Goal: Find specific page/section: Find specific page/section

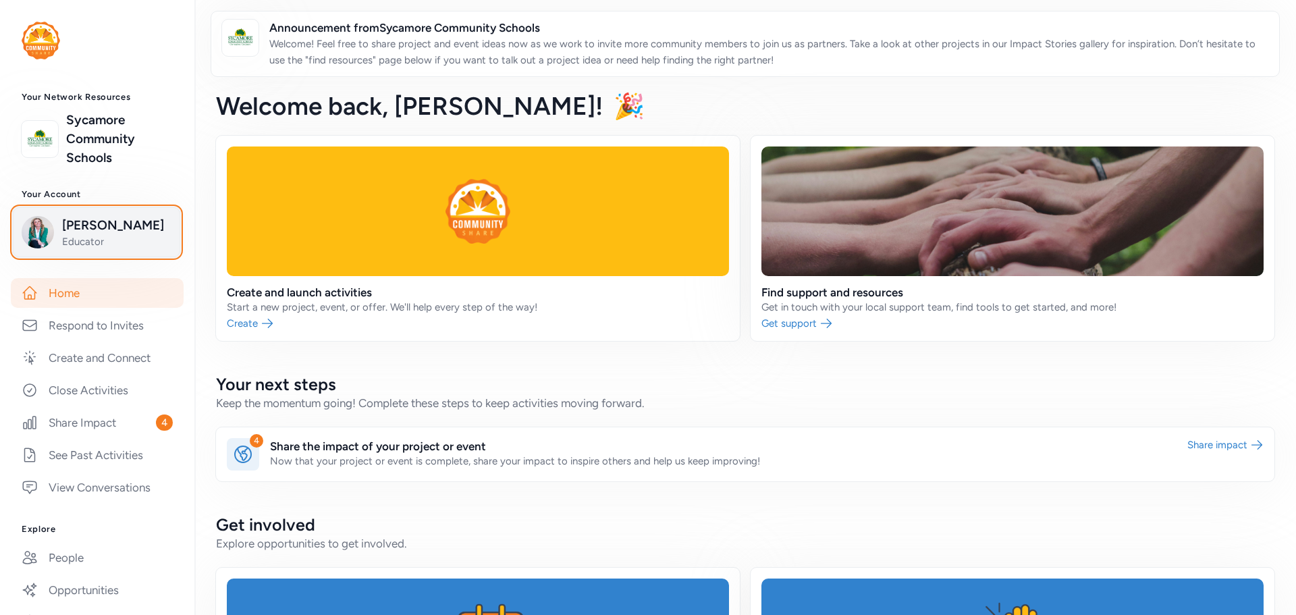
click at [91, 230] on span "Meghan Lawson" at bounding box center [116, 225] width 109 height 19
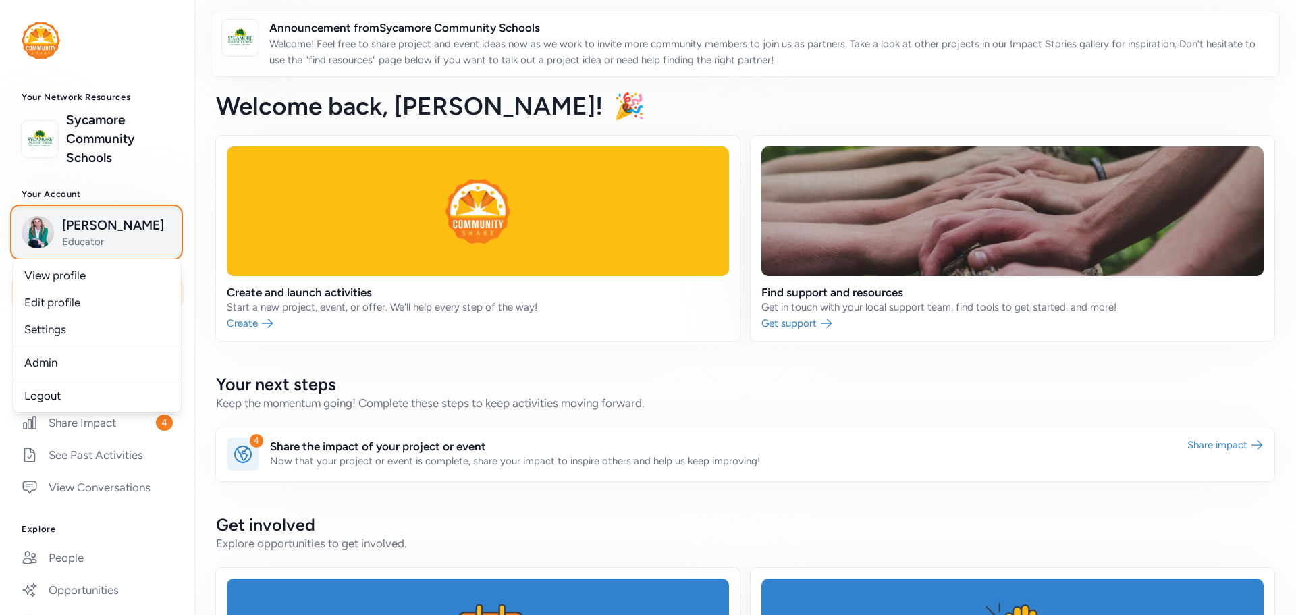
click at [107, 231] on span "Meghan Lawson" at bounding box center [116, 225] width 109 height 19
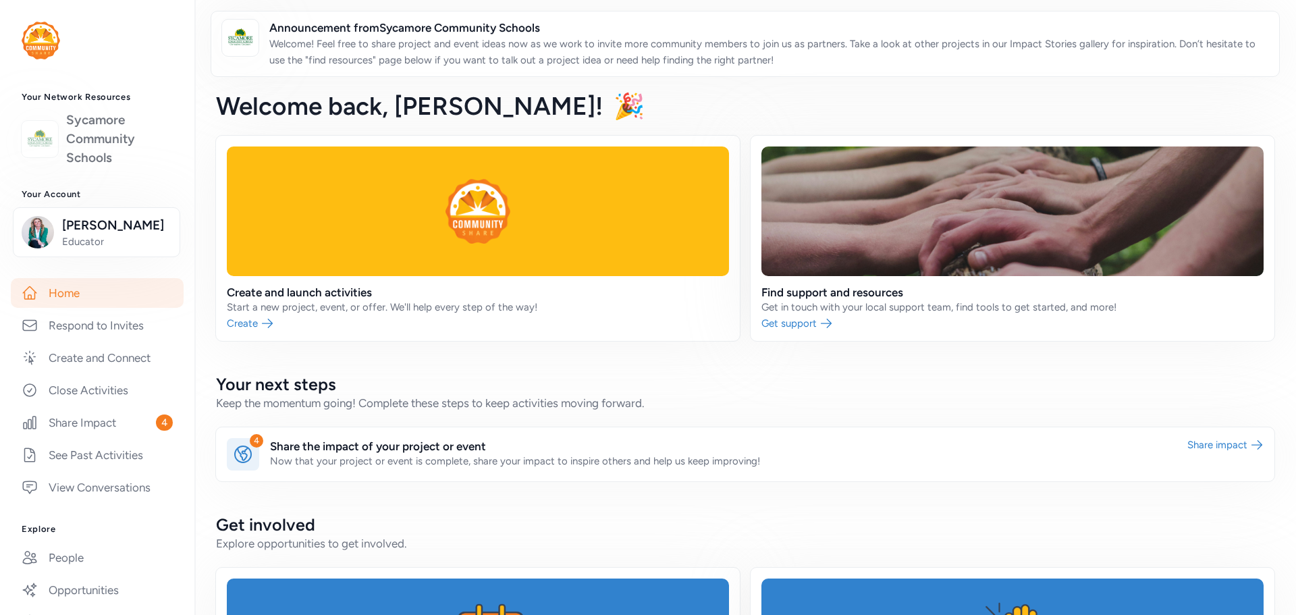
click at [89, 151] on link "Sycamore Community Schools" at bounding box center [119, 139] width 107 height 57
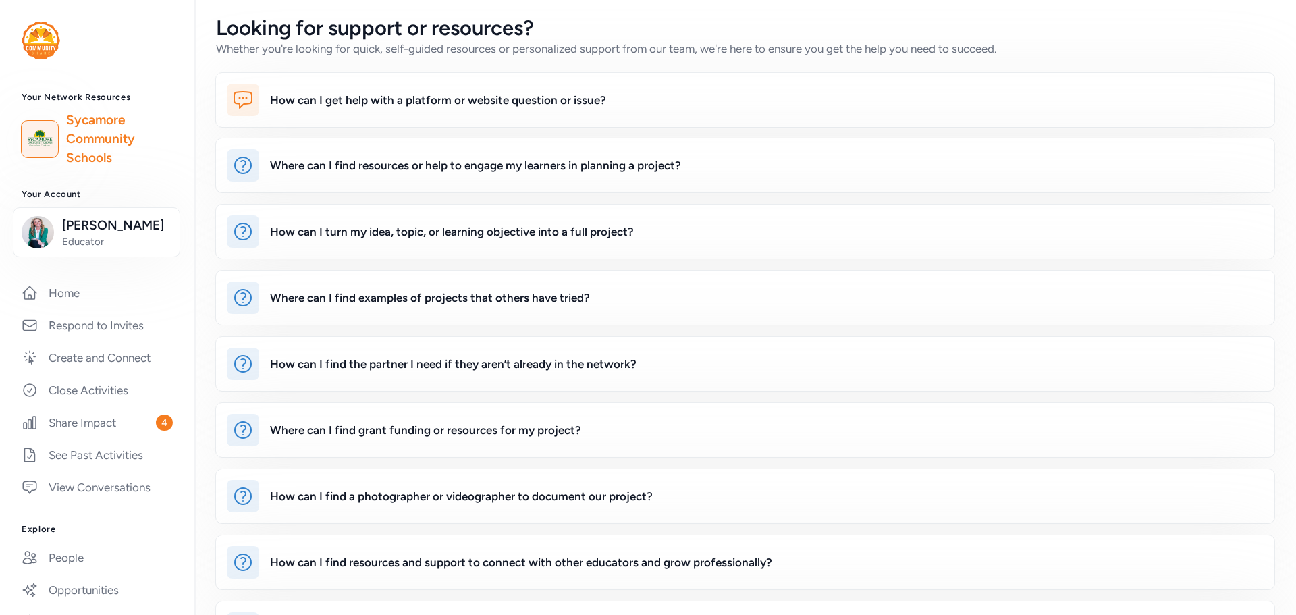
scroll to position [24, 0]
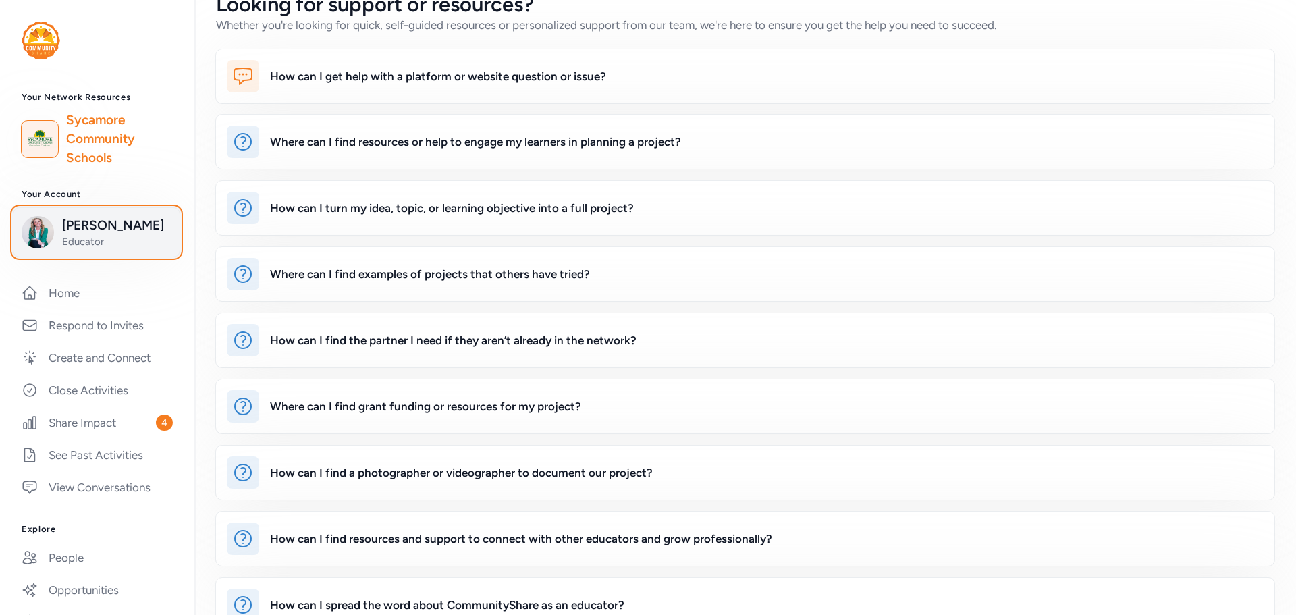
click at [82, 238] on span "Educator" at bounding box center [116, 241] width 109 height 13
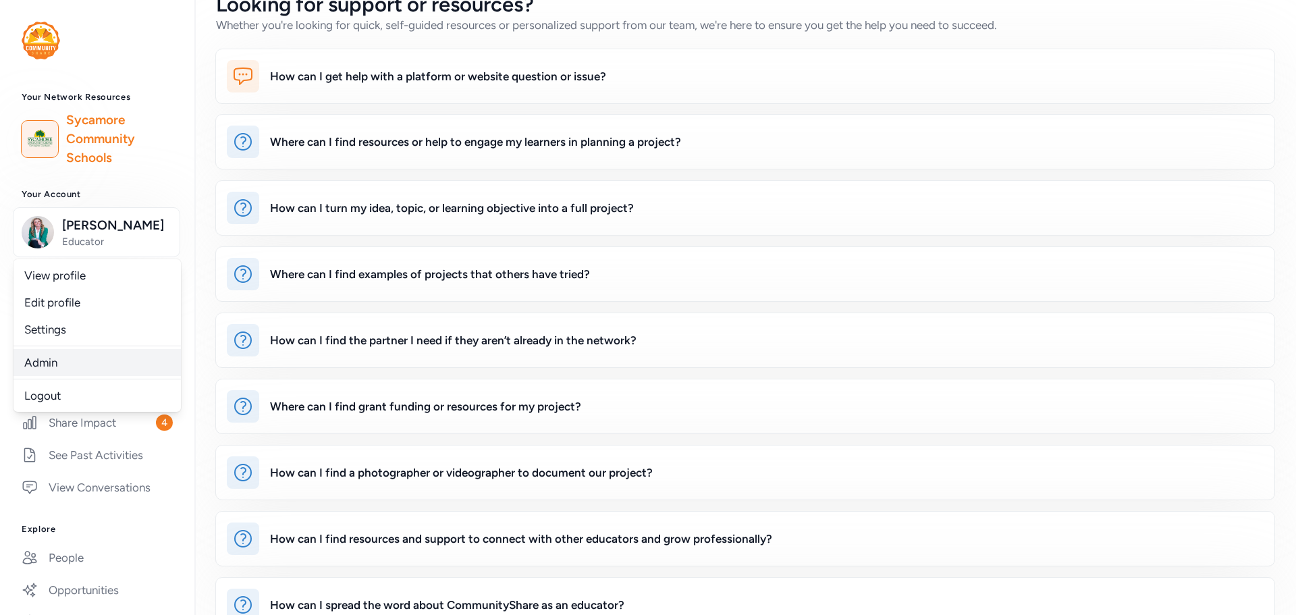
click at [45, 358] on link "Admin" at bounding box center [96, 362] width 167 height 27
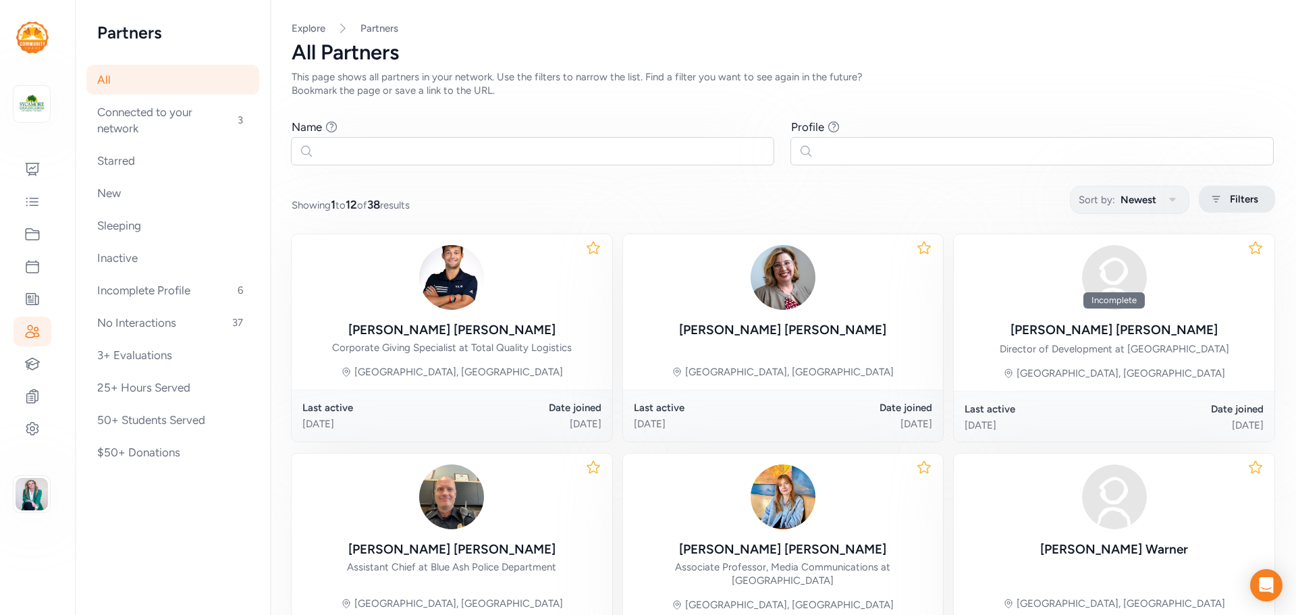
click at [1251, 199] on div "Filters" at bounding box center [1237, 199] width 76 height 27
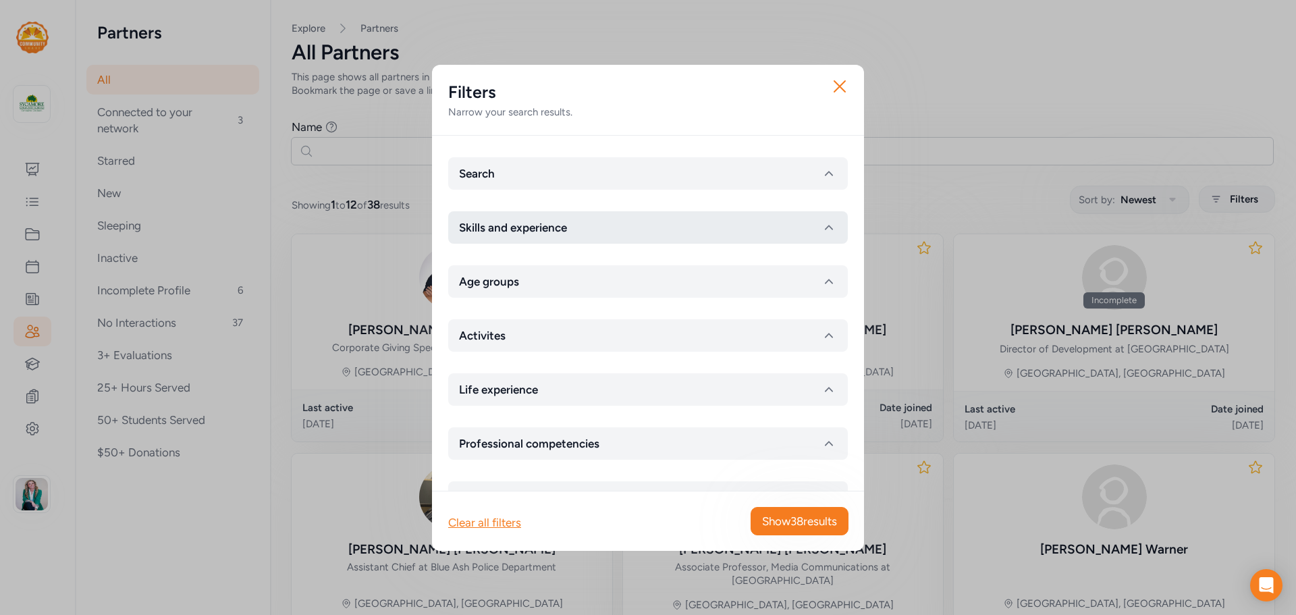
click at [557, 212] on button "Skills and experience" at bounding box center [648, 227] width 400 height 32
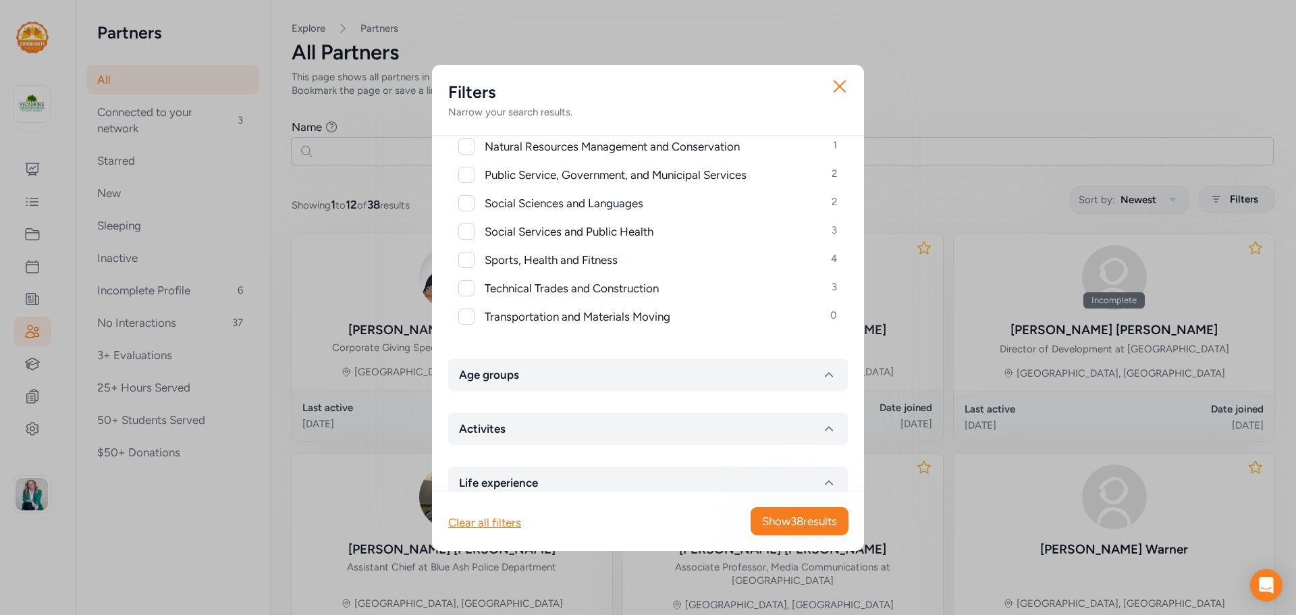
scroll to position [646, 0]
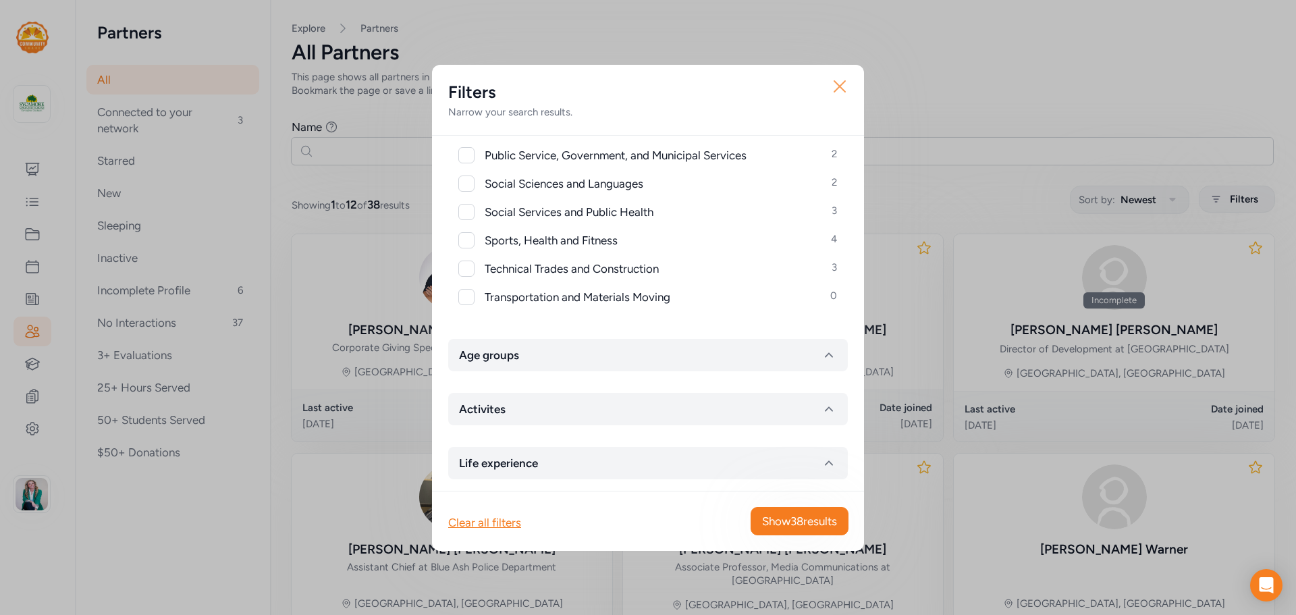
click at [844, 84] on icon "button" at bounding box center [840, 87] width 22 height 22
